Goal: Task Accomplishment & Management: Manage account settings

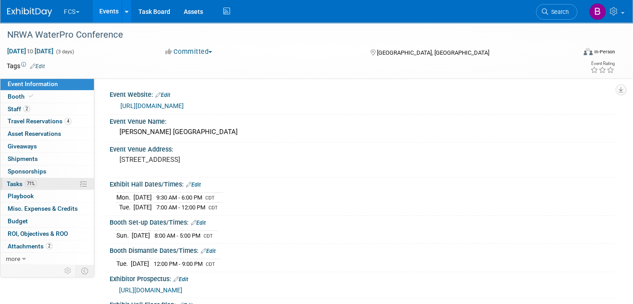
click at [19, 183] on span "Tasks 71%" at bounding box center [22, 184] width 30 height 7
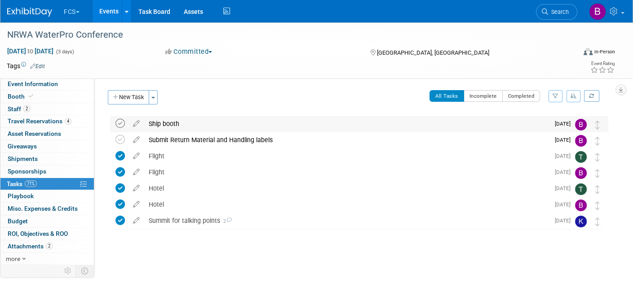
click at [119, 124] on icon at bounding box center [119, 123] width 9 height 9
click at [119, 95] on button "New Task" at bounding box center [128, 97] width 41 height 14
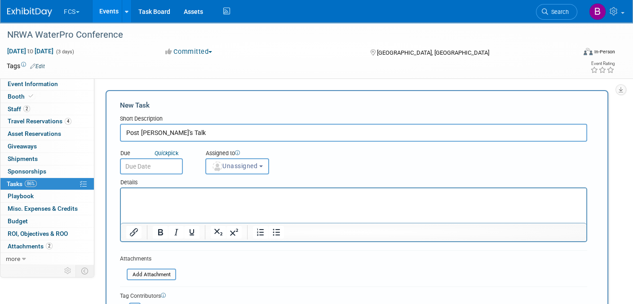
type input "Post Kevin's Talk"
click at [153, 160] on input "text" at bounding box center [151, 167] width 63 height 16
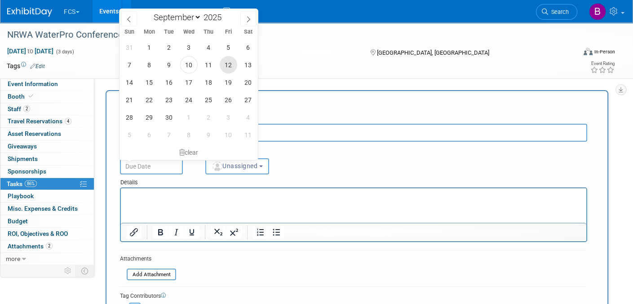
click at [229, 62] on span "12" at bounding box center [229, 65] width 18 height 18
type input "Sep 12, 2025"
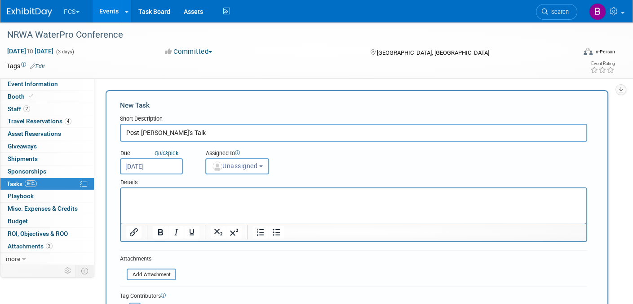
click at [200, 132] on input "Post Kevin's Talk" at bounding box center [353, 133] width 467 height 18
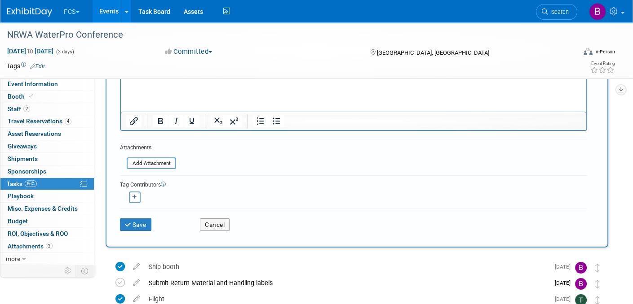
scroll to position [180, 0]
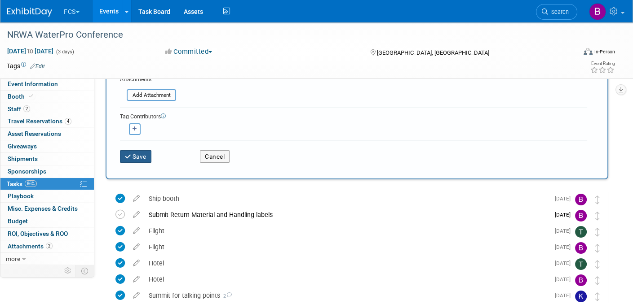
type input "Post Kevin's Talk at NRWA in Loomly"
click at [140, 153] on button "Save" at bounding box center [135, 156] width 31 height 13
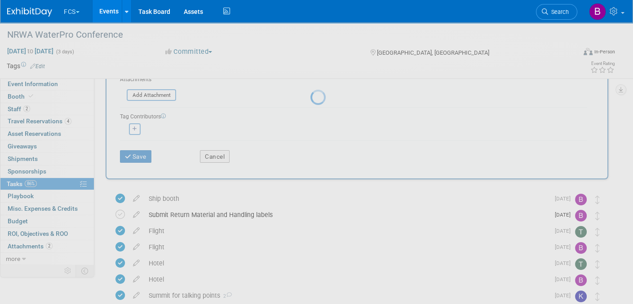
scroll to position [0, 0]
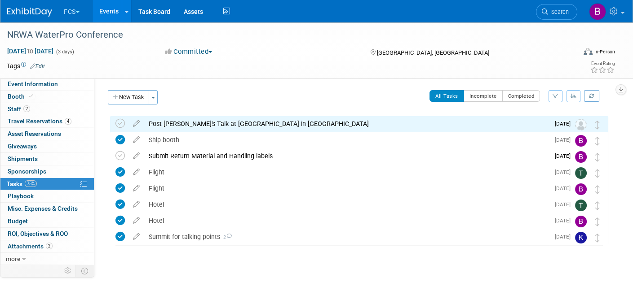
click at [194, 121] on div "Post Kevin's Talk at NRWA in Loomly" at bounding box center [346, 123] width 405 height 15
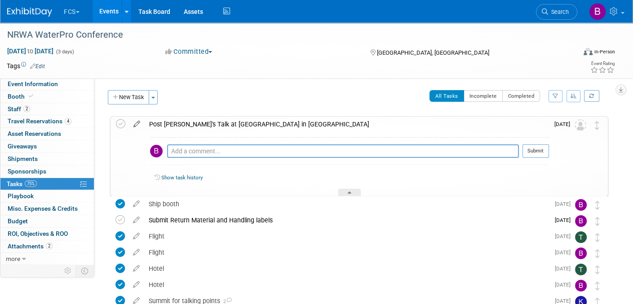
click at [135, 123] on icon at bounding box center [137, 122] width 16 height 11
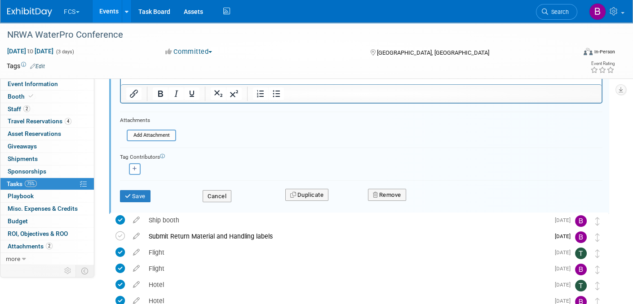
scroll to position [180, 0]
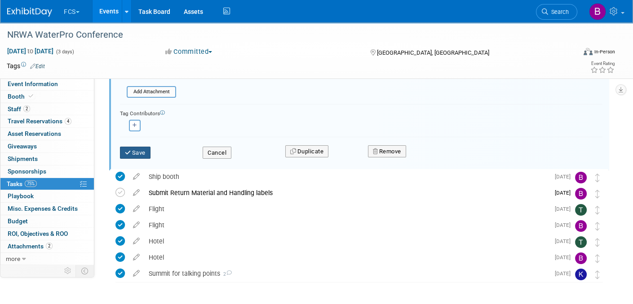
click at [135, 151] on button "Save" at bounding box center [135, 153] width 31 height 13
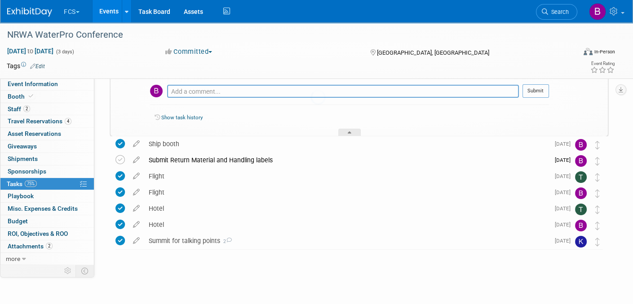
scroll to position [59, 0]
click at [107, 6] on link "Events" at bounding box center [108, 11] width 33 height 22
